Goal: Task Accomplishment & Management: Manage account settings

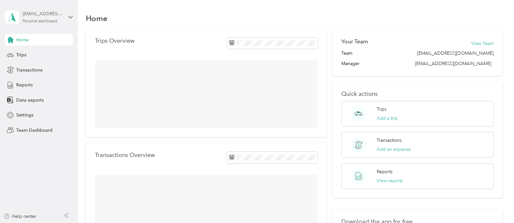
click at [41, 19] on div "Personal dashboard" at bounding box center [40, 21] width 35 height 4
click at [39, 80] on div "Log out" at bounding box center [72, 81] width 127 height 11
